Goal: Task Accomplishment & Management: Manage account settings

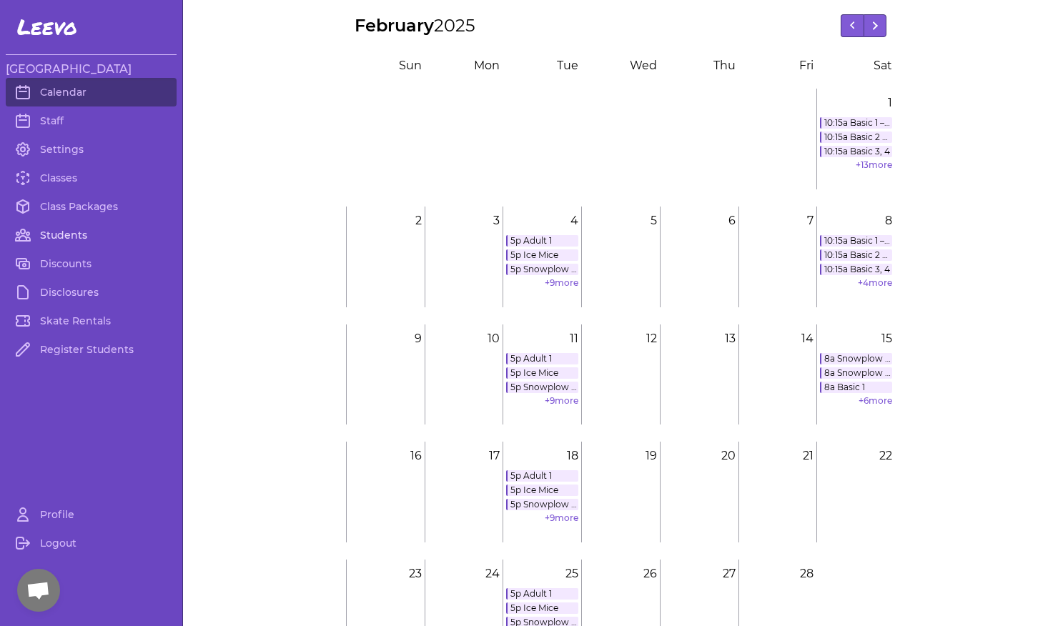
click at [74, 243] on link "Students" at bounding box center [91, 235] width 171 height 29
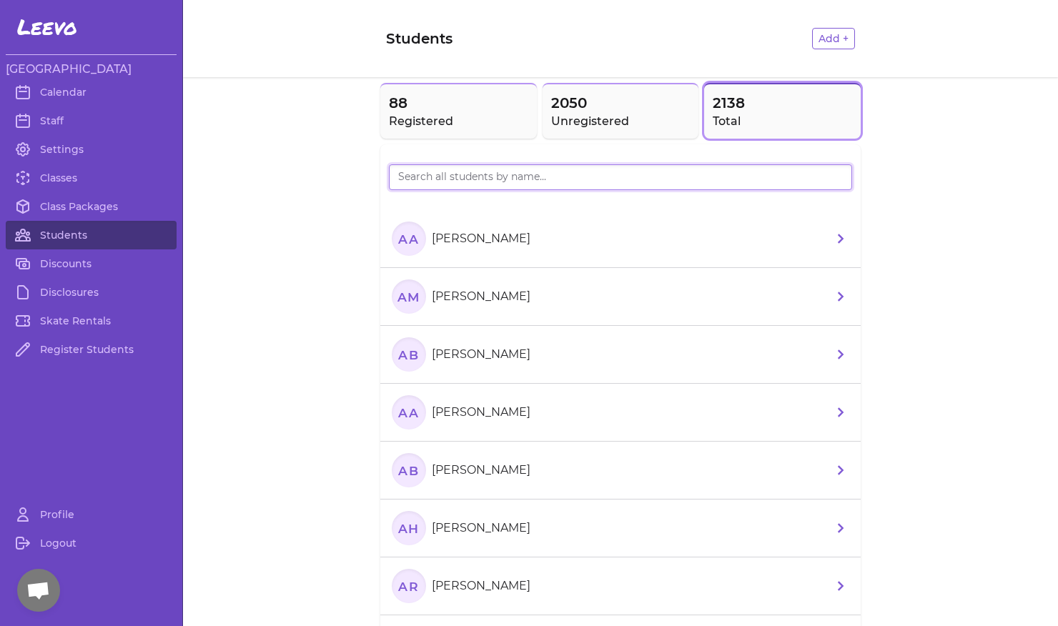
click at [442, 180] on input "search" at bounding box center [620, 177] width 463 height 26
drag, startPoint x: 439, startPoint y: 177, endPoint x: 388, endPoint y: 179, distance: 50.8
type input "[PERSON_NAME]"
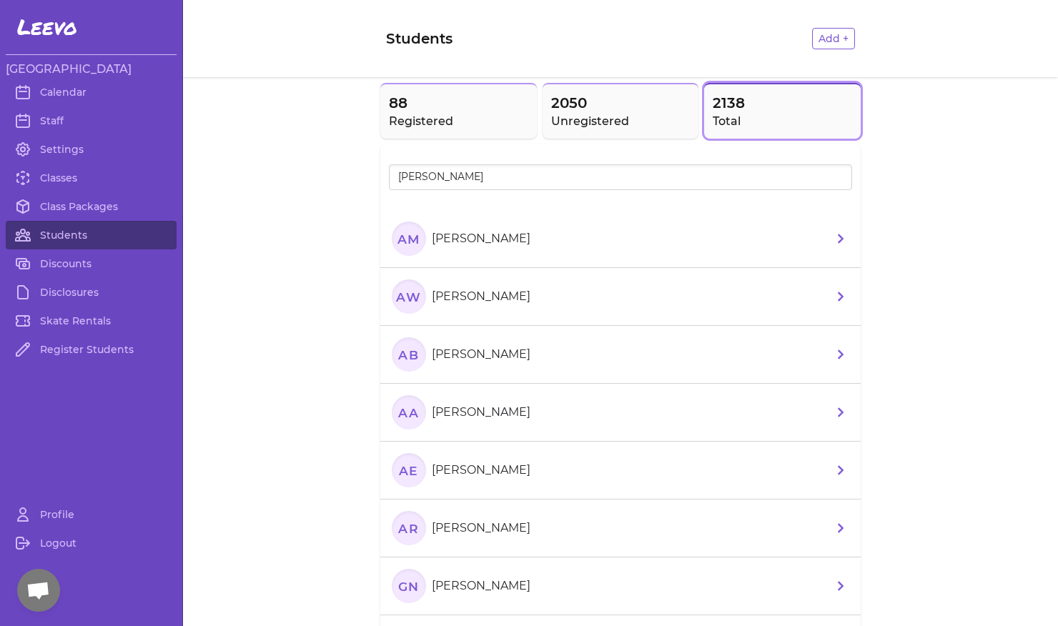
drag, startPoint x: 409, startPoint y: 202, endPoint x: 442, endPoint y: 241, distance: 50.7
click at [442, 241] on p "[PERSON_NAME]" at bounding box center [481, 238] width 99 height 17
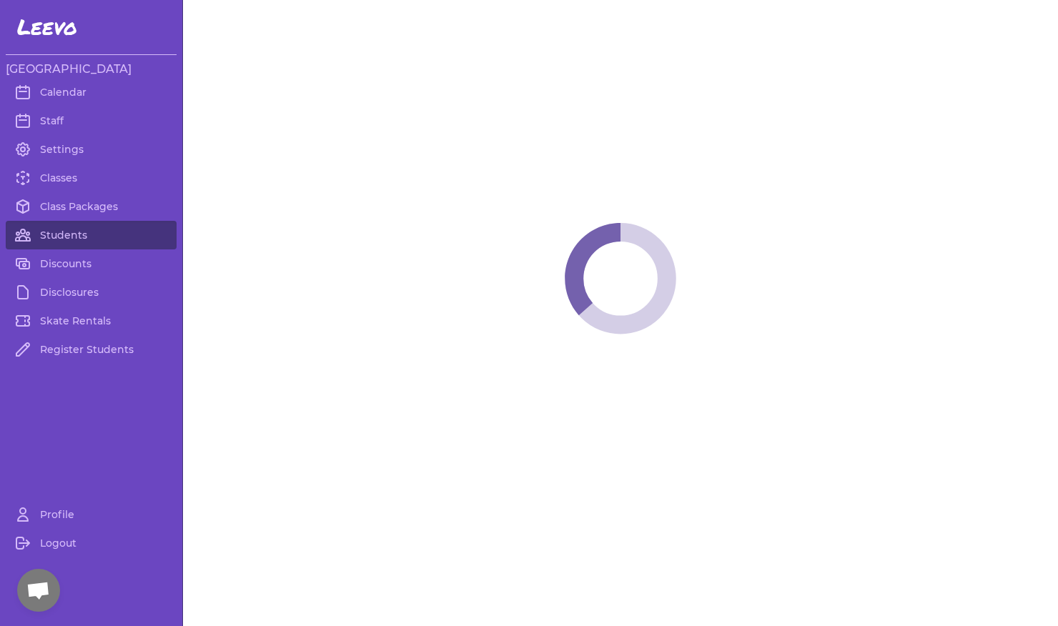
select select "ID"
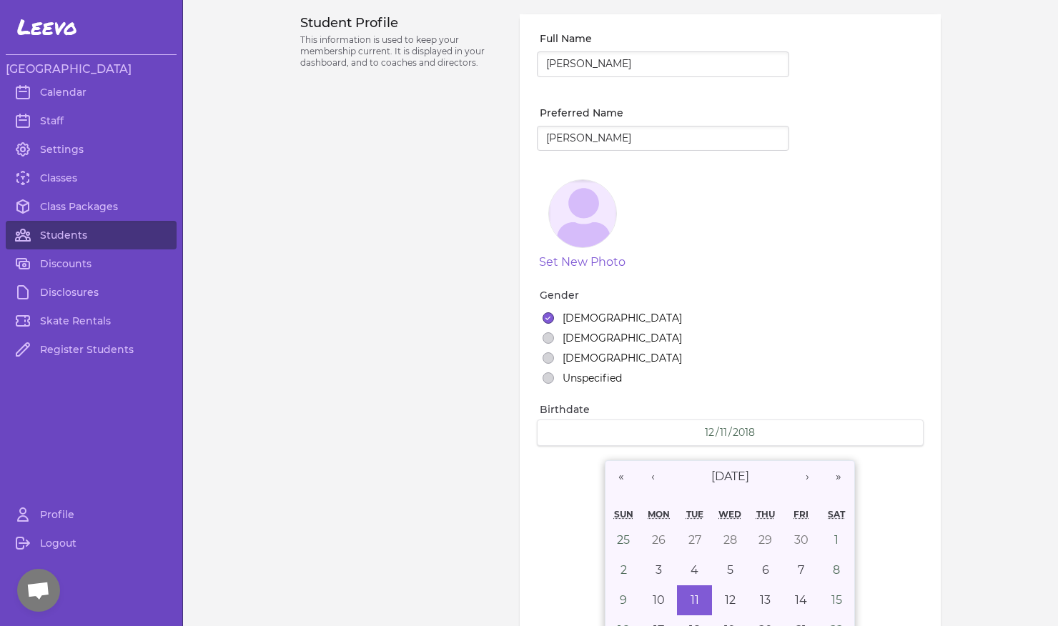
select select "9"
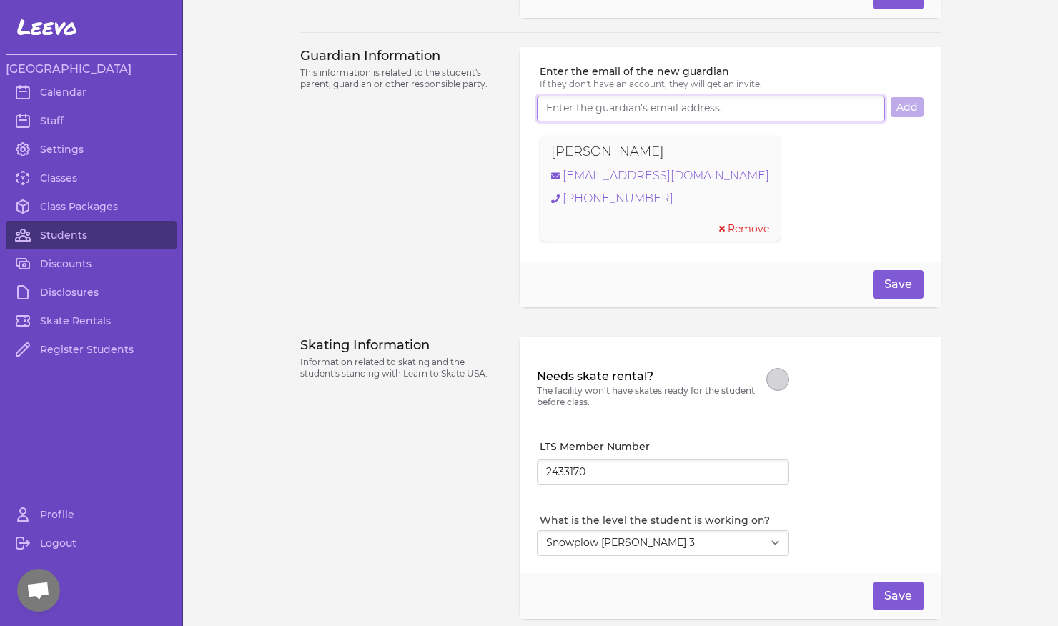
click at [657, 116] on input "Enter the email of the new guardian" at bounding box center [711, 109] width 348 height 26
type input "[EMAIL_ADDRESS][DOMAIN_NAME]"
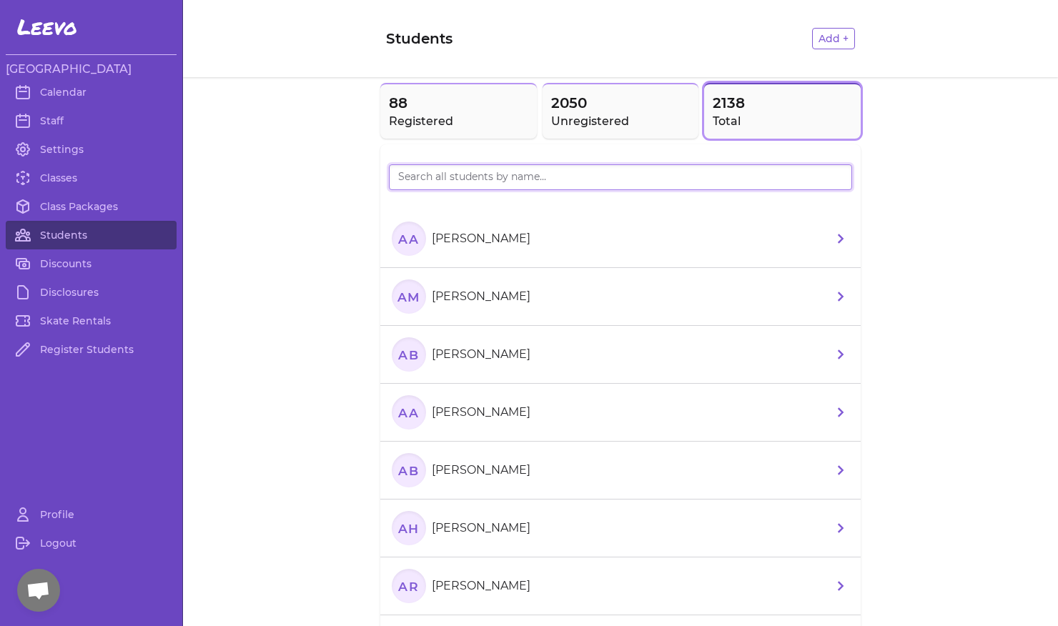
click at [455, 174] on input "search" at bounding box center [620, 177] width 463 height 26
type input "jentr"
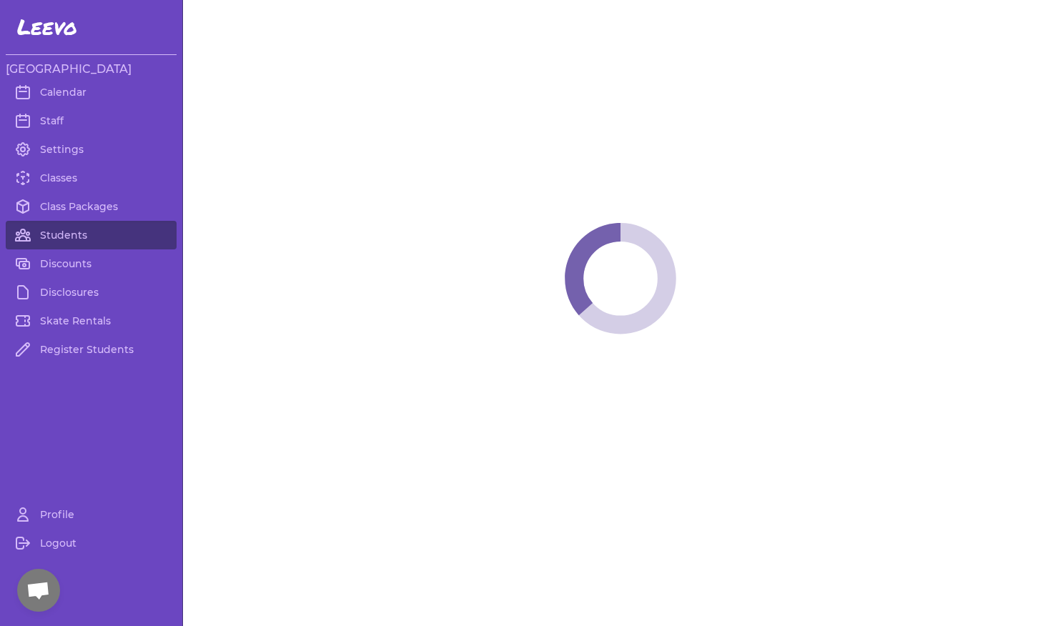
select select "ID"
select select "youth_hockey"
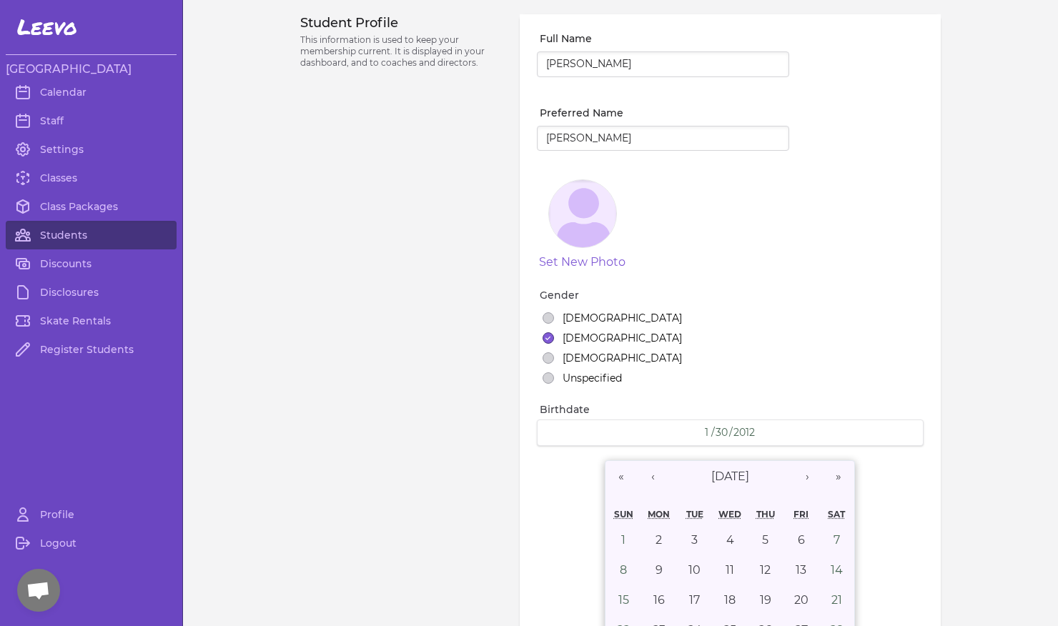
select select "3"
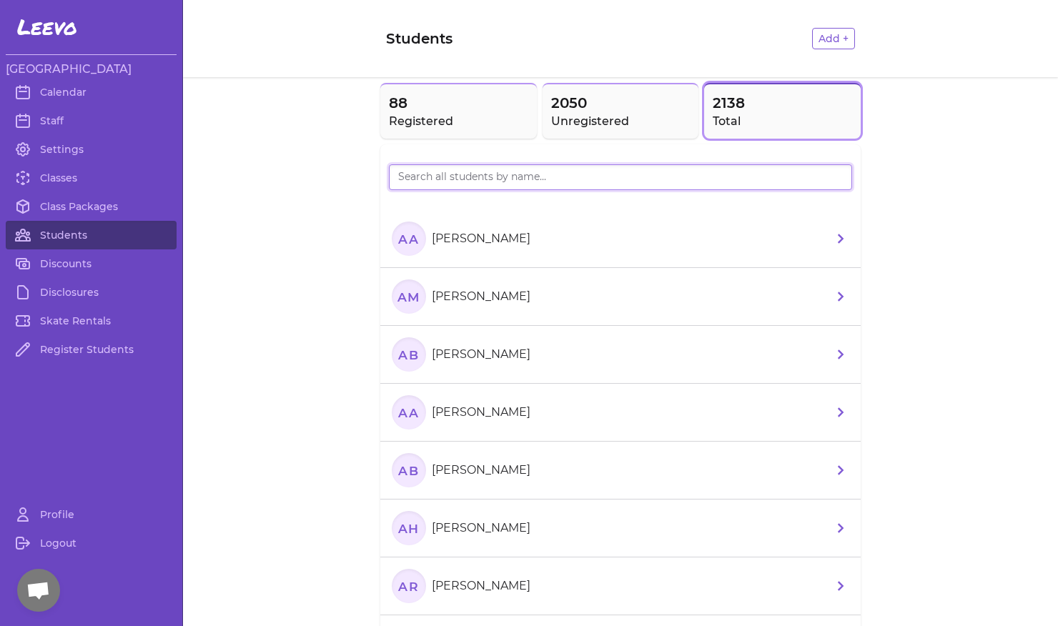
click at [427, 178] on input "search" at bounding box center [620, 177] width 463 height 26
type input "jentr"
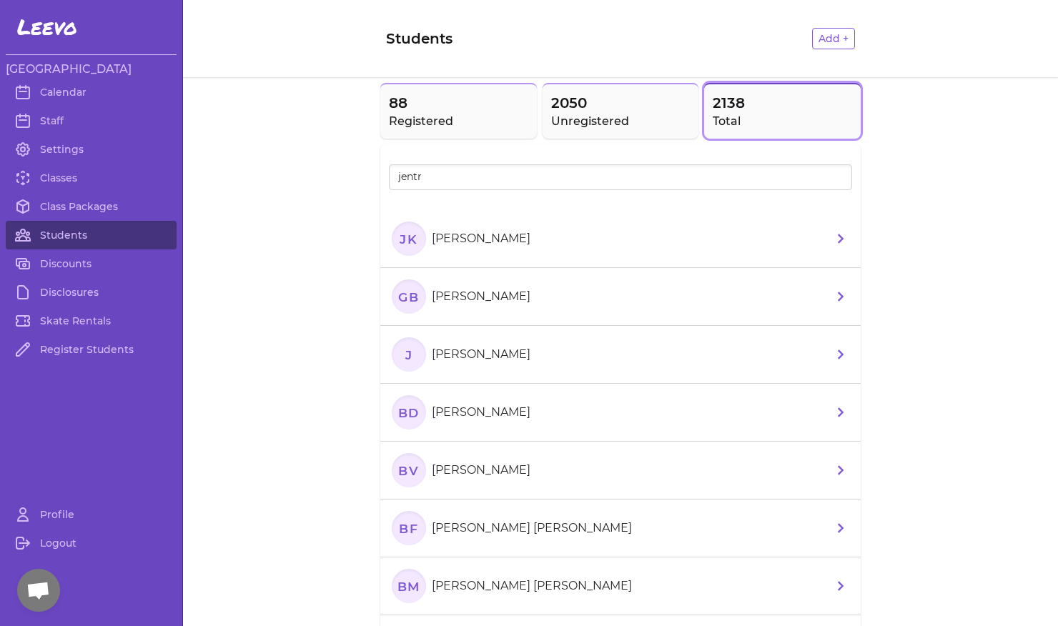
click at [478, 247] on p "[PERSON_NAME]" at bounding box center [481, 238] width 99 height 17
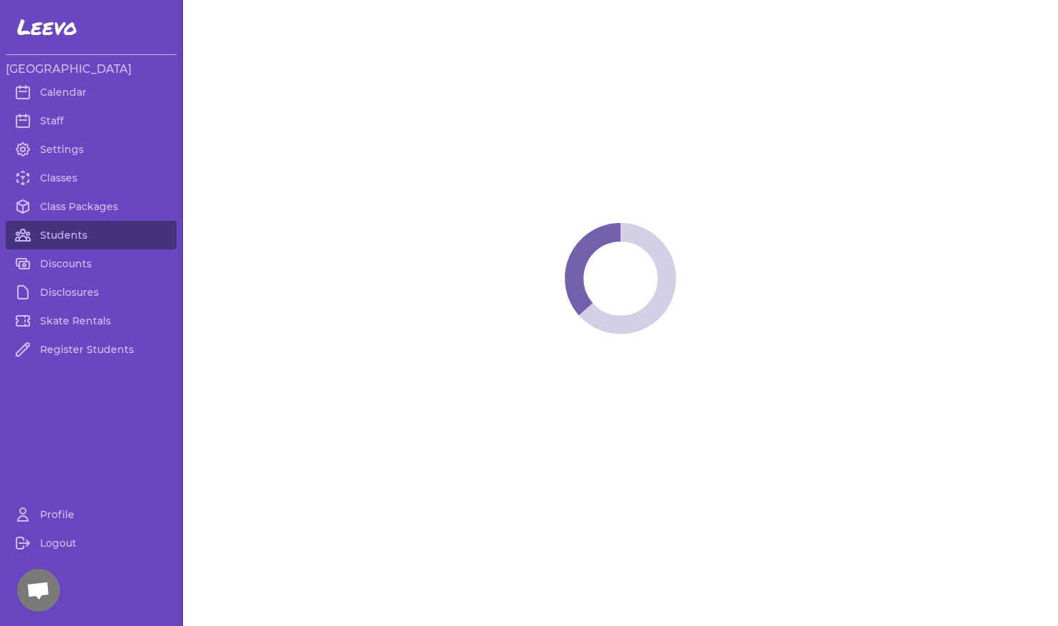
select select "ID"
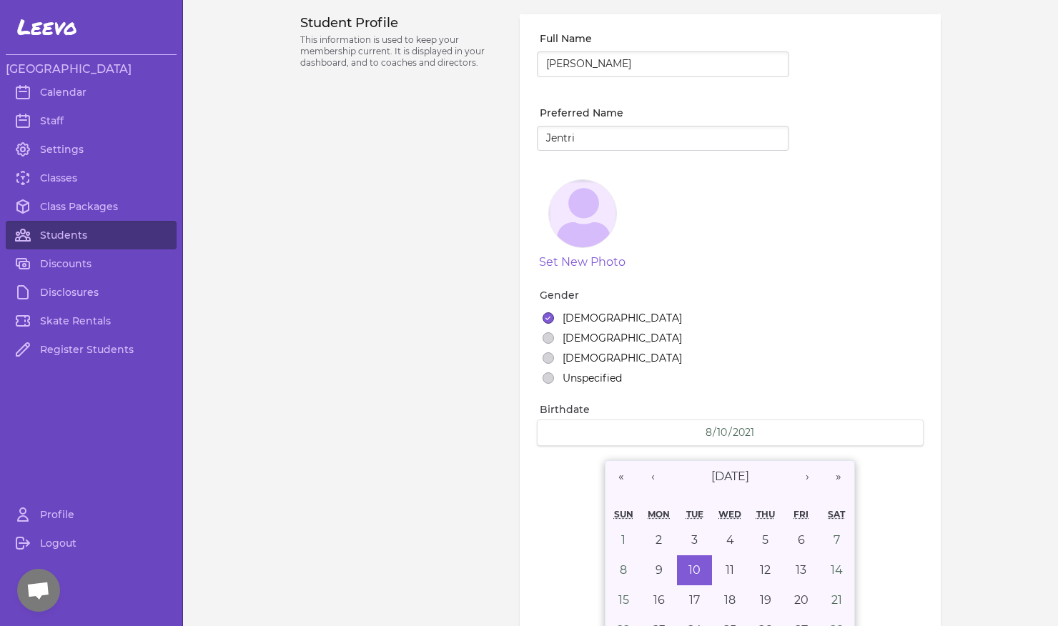
select select "7"
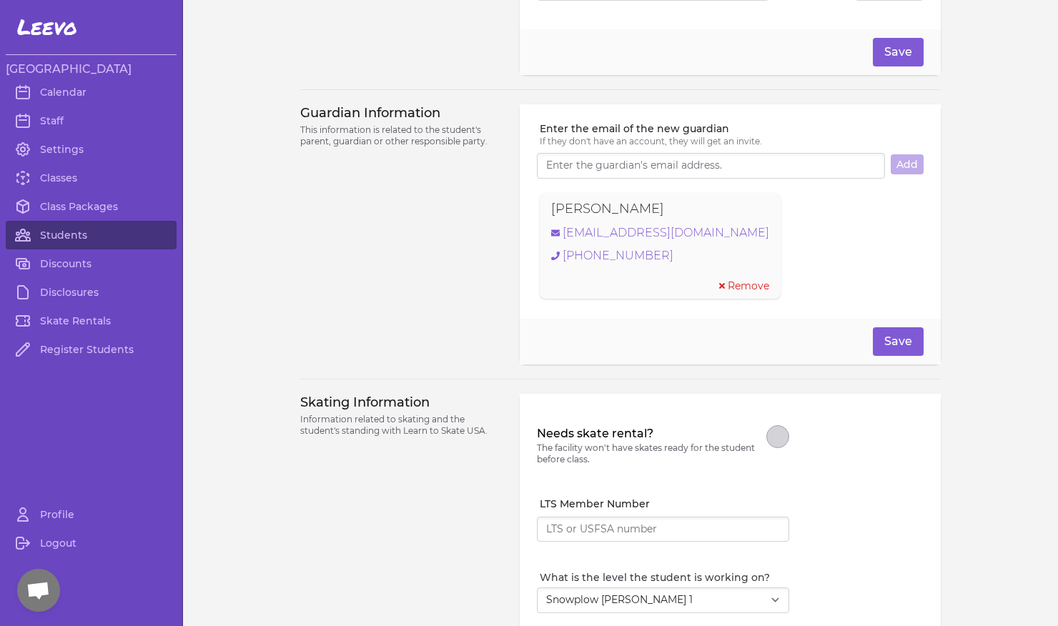
scroll to position [908, 0]
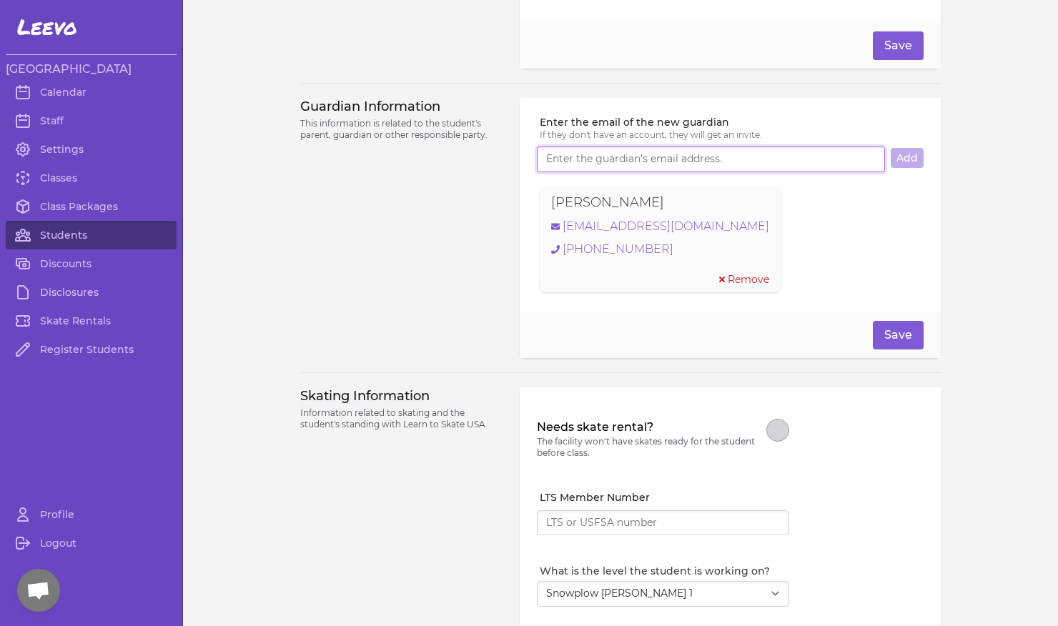
click at [605, 169] on input "Enter the email of the new guardian" at bounding box center [711, 159] width 348 height 26
type input "[EMAIL_ADDRESS][DOMAIN_NAME]"
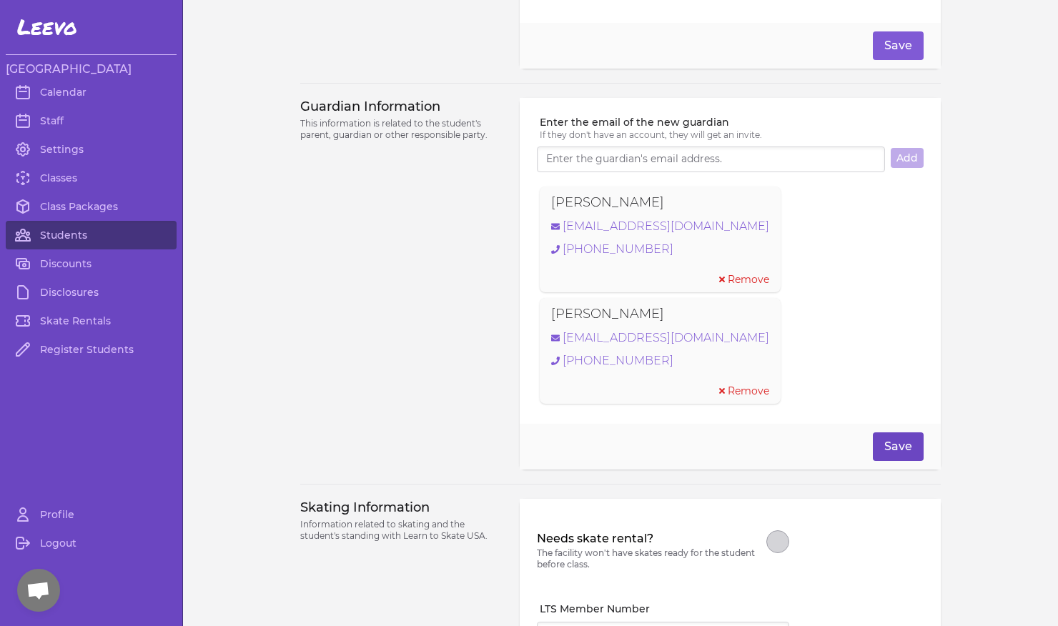
click at [878, 453] on button "Save" at bounding box center [898, 446] width 51 height 29
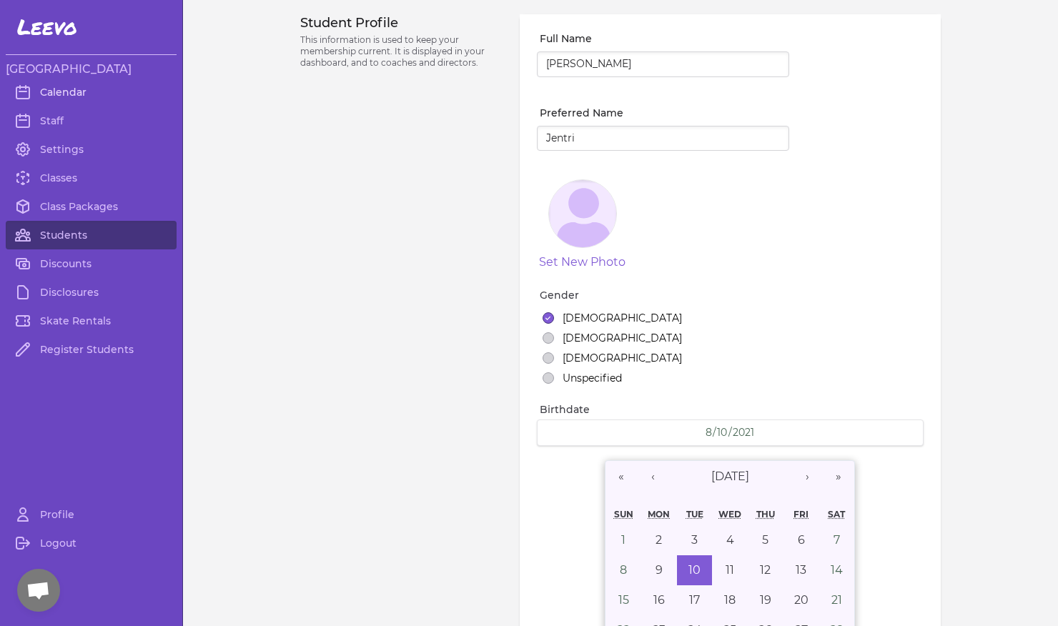
scroll to position [0, 0]
click at [57, 231] on link "Students" at bounding box center [91, 235] width 171 height 29
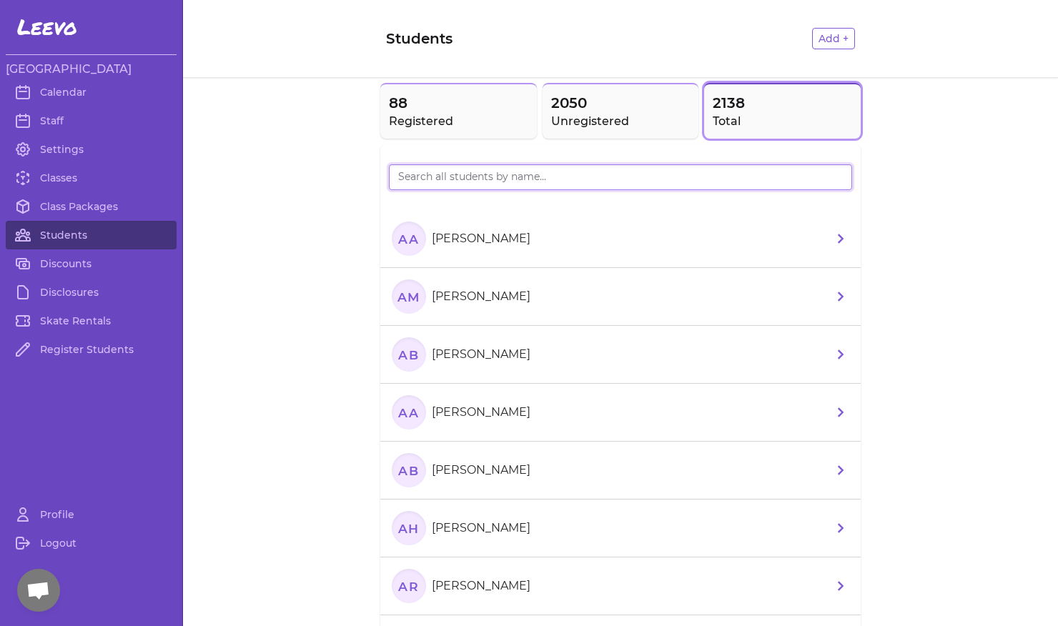
click at [456, 174] on input "search" at bounding box center [620, 177] width 463 height 26
type input "[PERSON_NAME]"
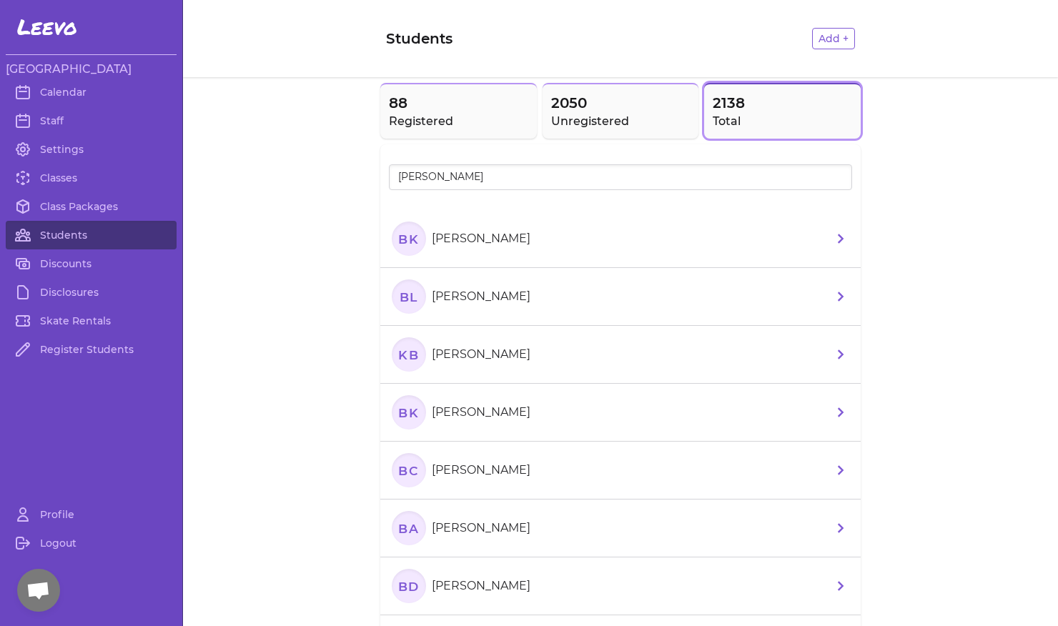
drag, startPoint x: 456, startPoint y: 174, endPoint x: 470, endPoint y: 243, distance: 70.8
click at [470, 243] on p "[PERSON_NAME]" at bounding box center [481, 238] width 99 height 17
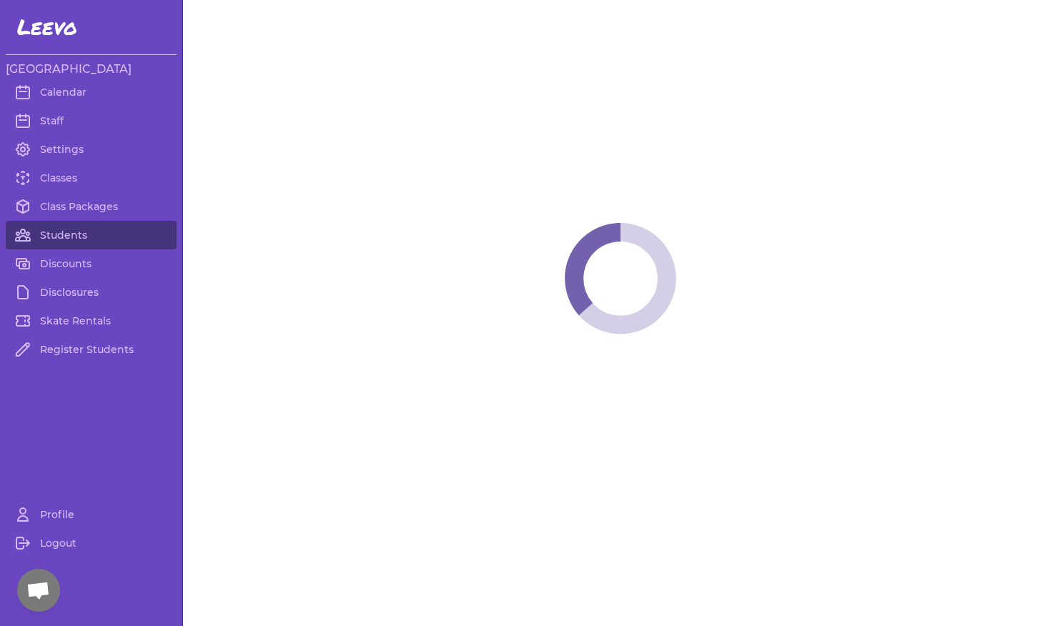
select select "ID"
select select "youth_hockey"
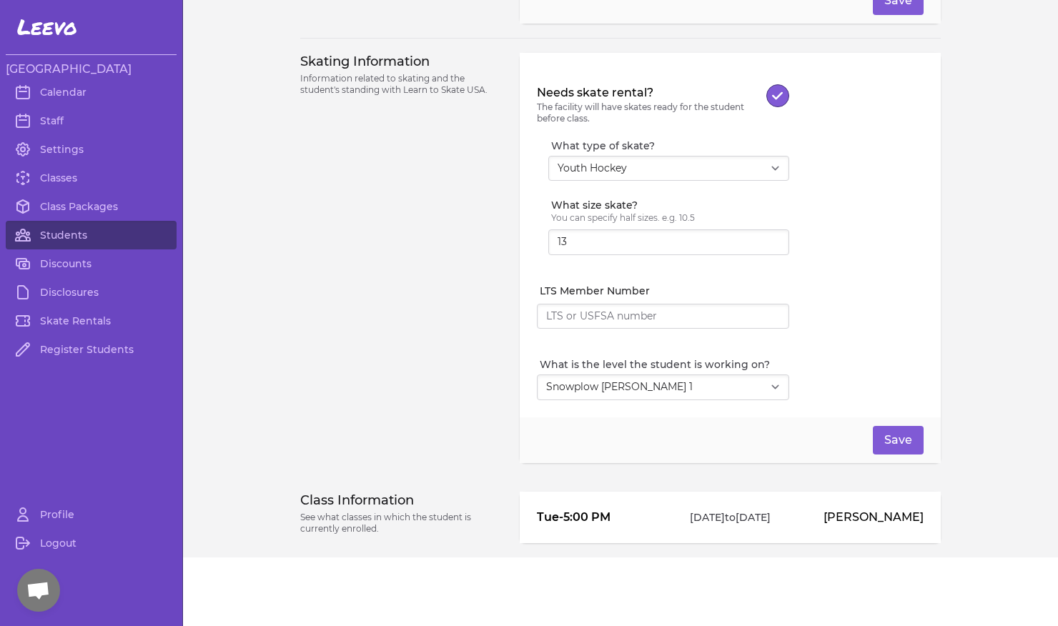
scroll to position [1280, 0]
select select "1"
click at [896, 437] on button "Save" at bounding box center [898, 440] width 51 height 29
